Goal: Task Accomplishment & Management: Use online tool/utility

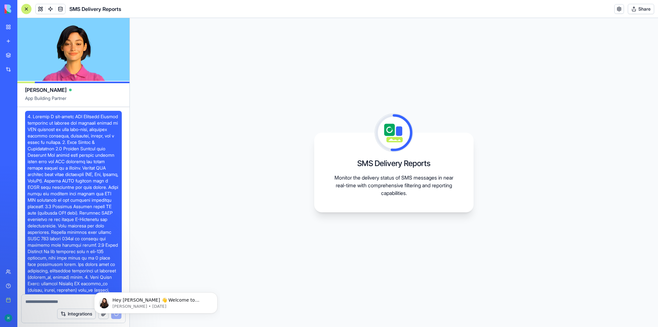
scroll to position [913, 0]
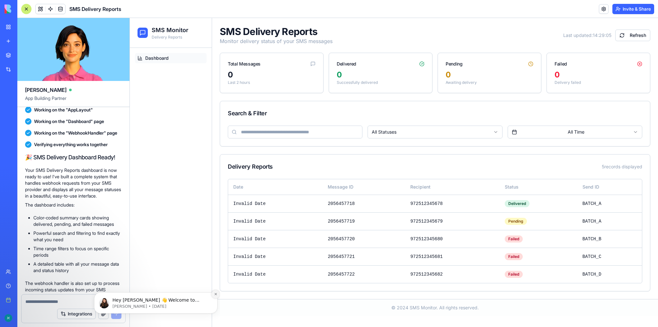
click at [215, 295] on icon "Dismiss notification" at bounding box center [215, 294] width 2 height 2
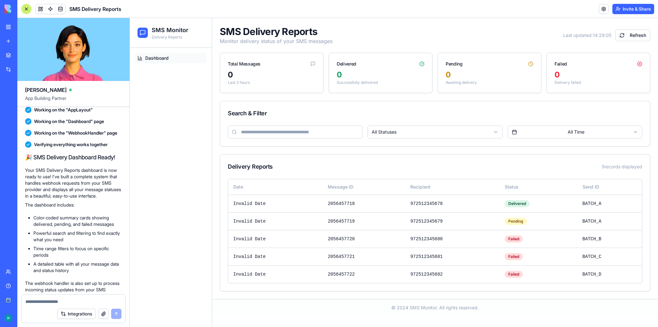
click at [158, 57] on span "Dashboard" at bounding box center [156, 58] width 23 height 6
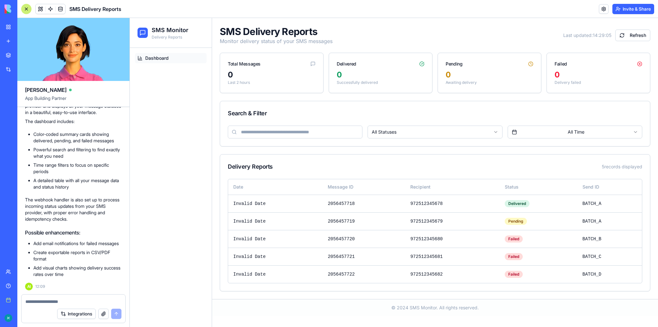
scroll to position [1145, 0]
click at [153, 59] on span "Dashboard" at bounding box center [156, 58] width 23 height 6
click at [628, 38] on button "Refresh" at bounding box center [633, 36] width 35 height 12
click at [312, 133] on input at bounding box center [295, 132] width 135 height 13
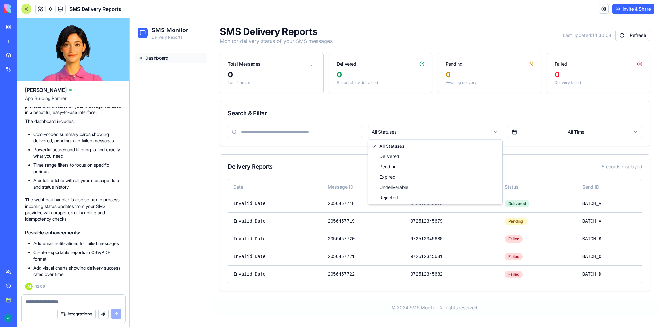
click at [426, 131] on html "SMS Monitor Delivery Reports Dashboard SMS Delivery Reports Monitor delivery st…" at bounding box center [394, 172] width 529 height 309
click at [580, 134] on html "SMS Monitor Delivery Reports Dashboard SMS Delivery Reports Monitor delivery st…" at bounding box center [394, 172] width 529 height 309
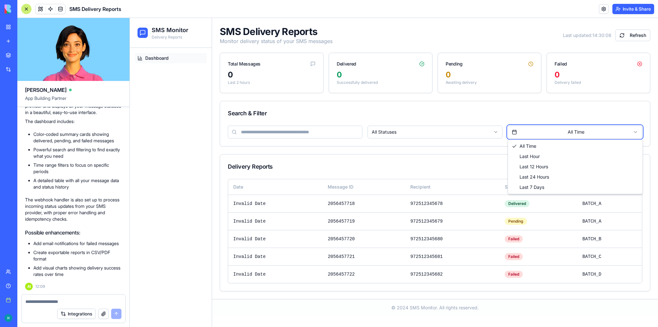
click at [580, 134] on html "SMS Monitor Delivery Reports Dashboard SMS Delivery Reports Monitor delivery st…" at bounding box center [394, 172] width 529 height 309
